Goal: Find specific page/section: Find specific page/section

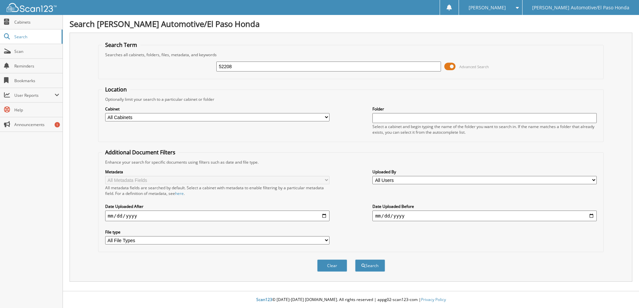
type input "52208"
click at [355, 259] on button "Search" at bounding box center [370, 265] width 30 height 12
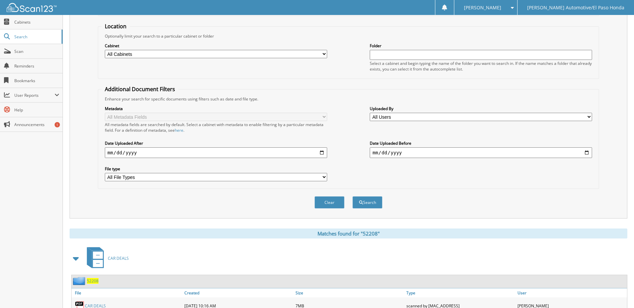
scroll to position [101, 0]
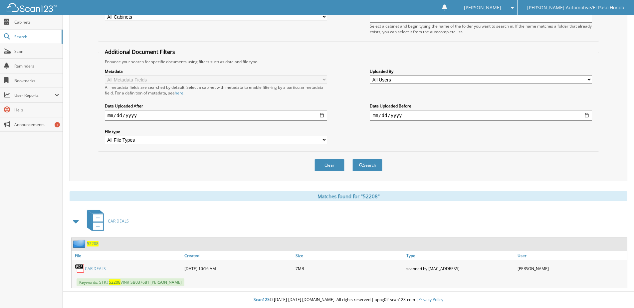
click at [102, 266] on link "CAR DEALS" at bounding box center [95, 269] width 21 height 6
